Goal: Task Accomplishment & Management: Manage account settings

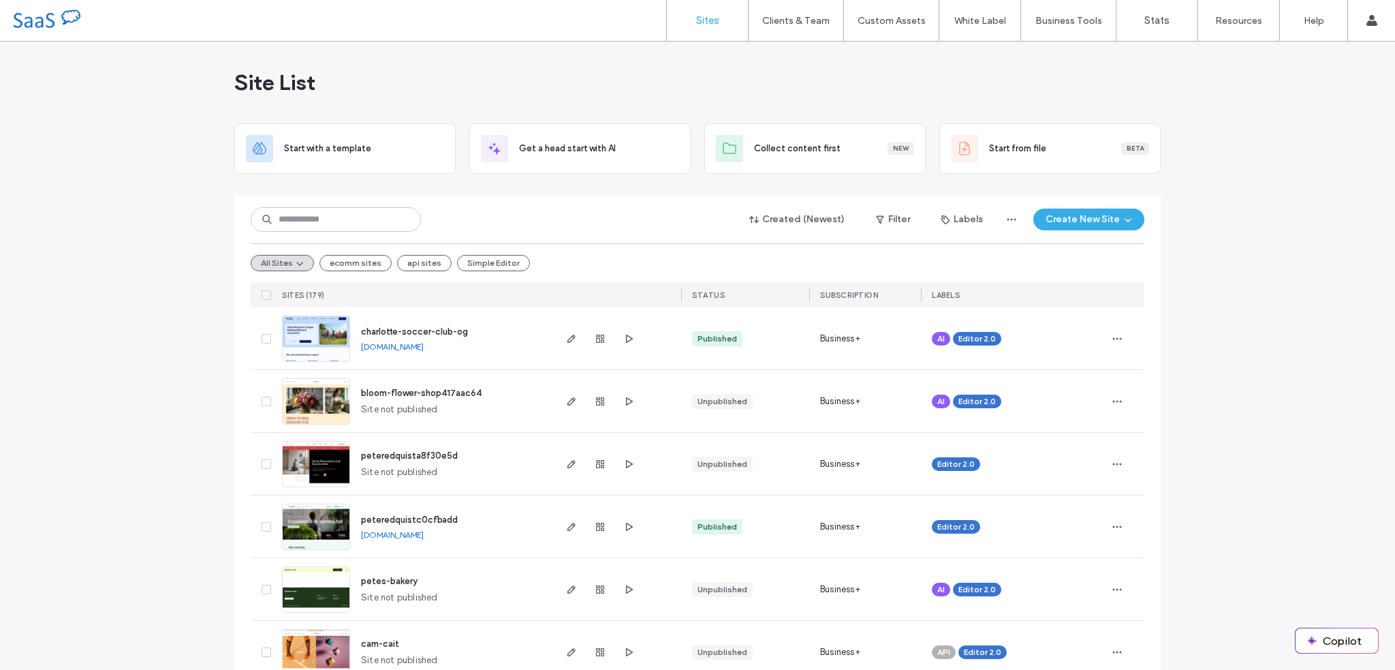
click at [807, 84] on div "Site List" at bounding box center [697, 83] width 926 height 82
click at [929, 98] on div "Site List" at bounding box center [697, 83] width 926 height 82
click at [808, 57] on label "Client Management" at bounding box center [799, 55] width 80 height 10
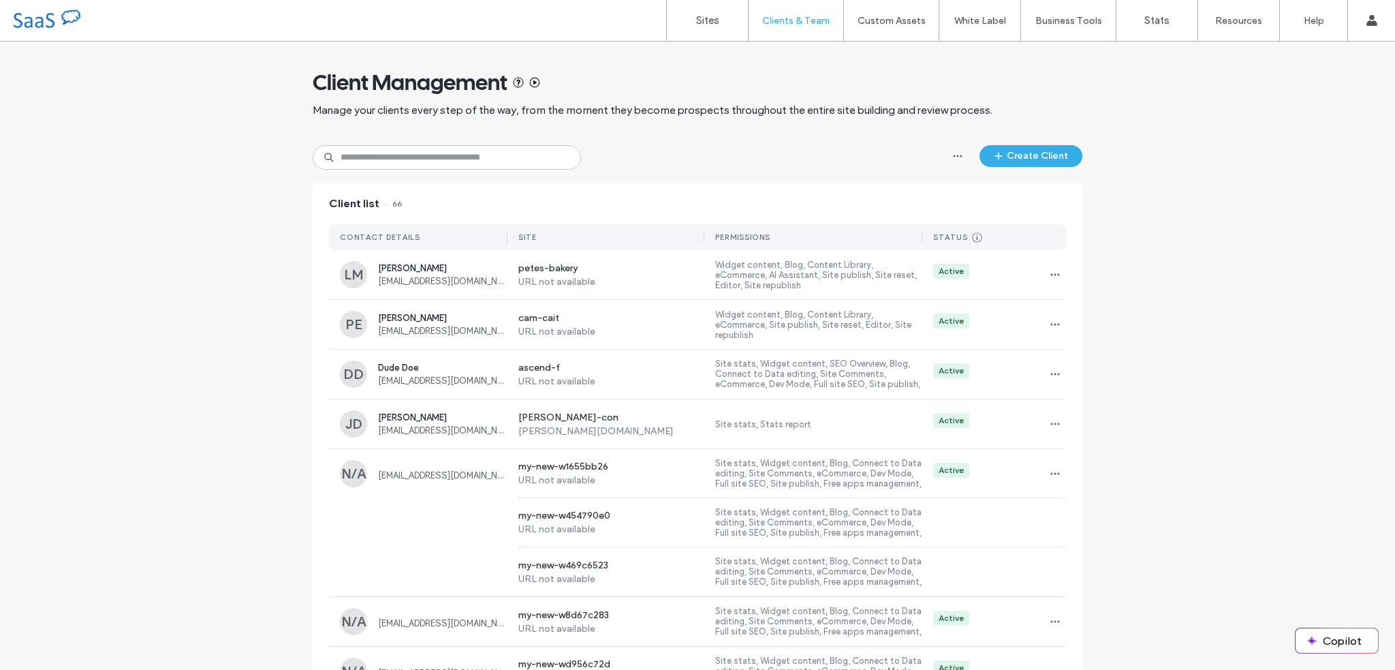
click at [730, 187] on div "Client list 66" at bounding box center [698, 203] width 770 height 41
click at [1050, 276] on icon "button" at bounding box center [1055, 274] width 11 height 11
click at [473, 272] on span "[PERSON_NAME]" at bounding box center [442, 268] width 129 height 10
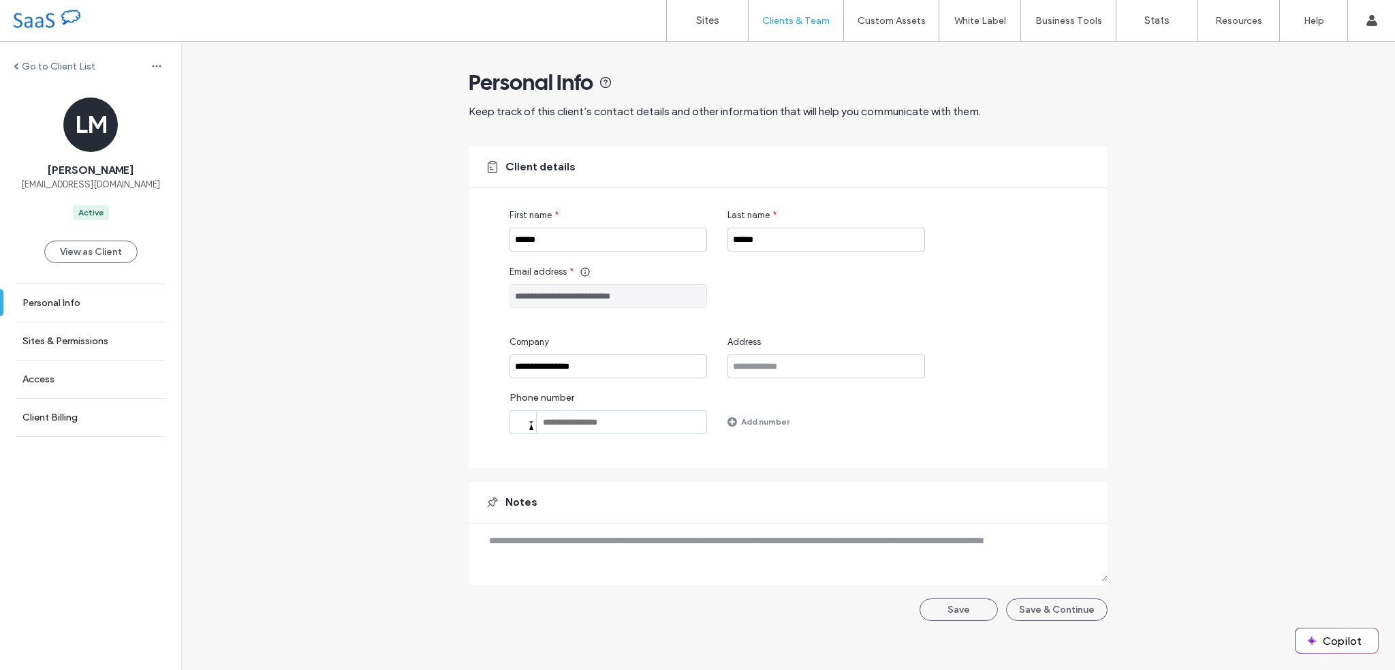
click at [91, 263] on div "View as Client" at bounding box center [90, 251] width 93 height 63
click at [106, 255] on button "View as Client" at bounding box center [90, 251] width 93 height 22
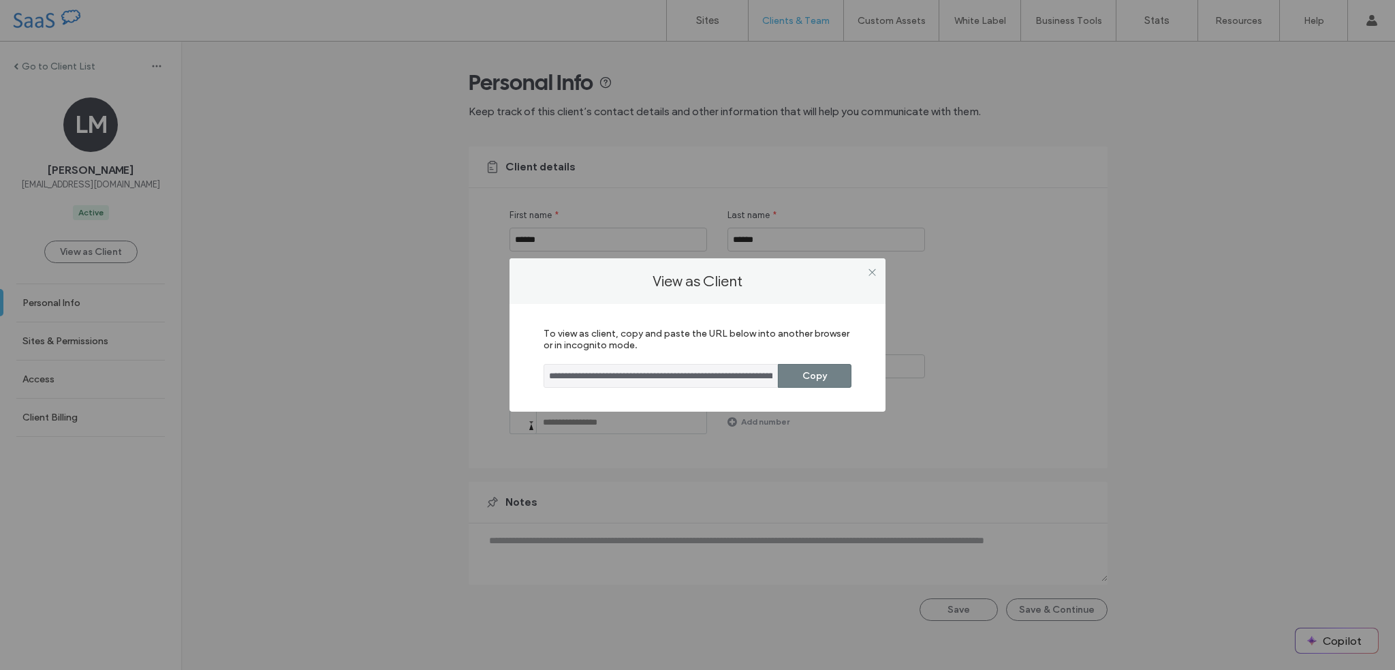
click at [797, 384] on button "Copy" at bounding box center [815, 376] width 74 height 24
click at [873, 268] on icon at bounding box center [872, 272] width 10 height 10
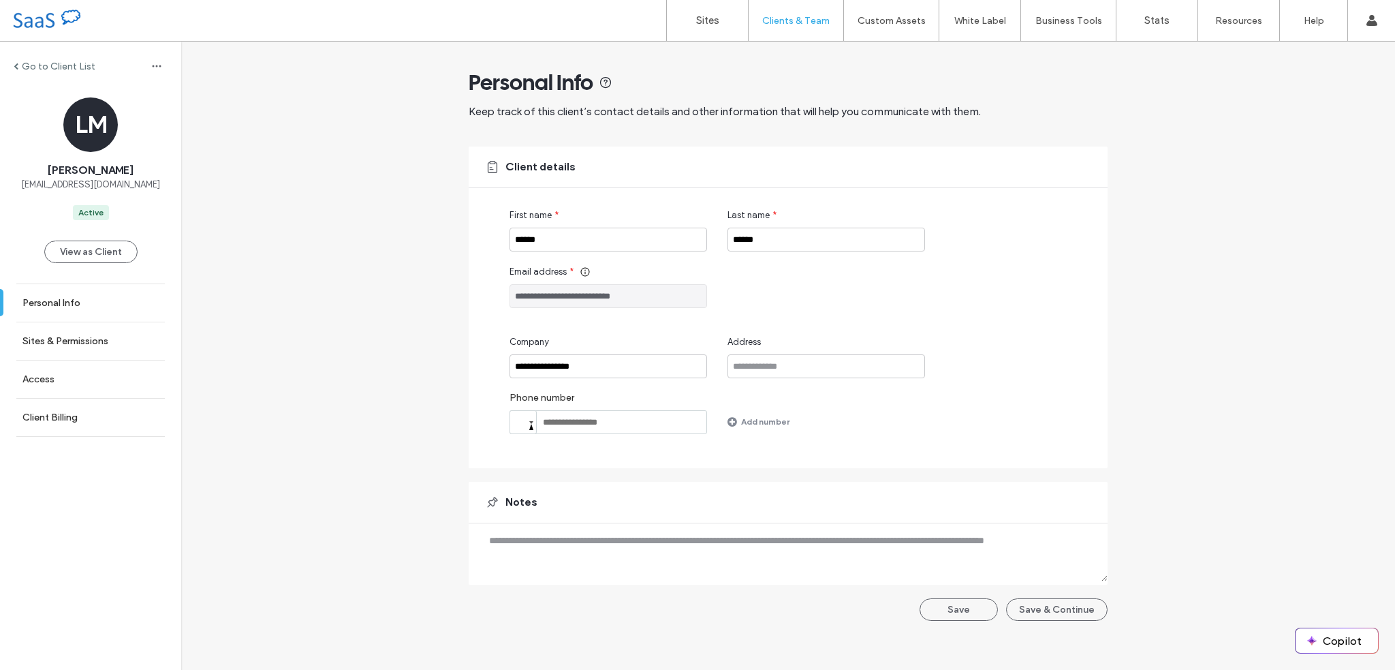
click at [392, 255] on div "**********" at bounding box center [788, 338] width 1214 height 593
click at [721, 21] on link "Sites" at bounding box center [707, 20] width 81 height 41
